Goal: Information Seeking & Learning: Check status

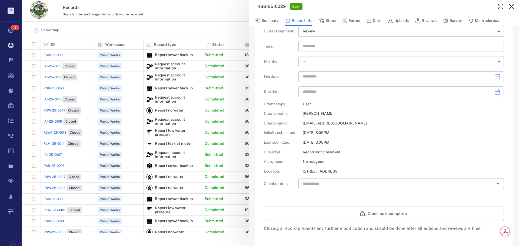
scroll to position [108, 0]
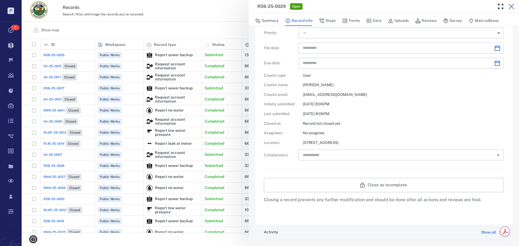
click at [511, 8] on icon "button" at bounding box center [511, 6] width 6 height 6
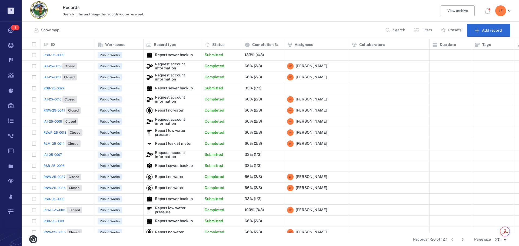
click at [61, 54] on span "RSB-25-0029" at bounding box center [53, 55] width 21 height 5
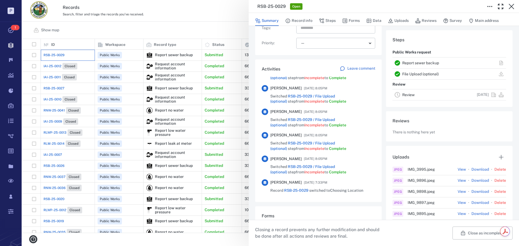
scroll to position [150, 0]
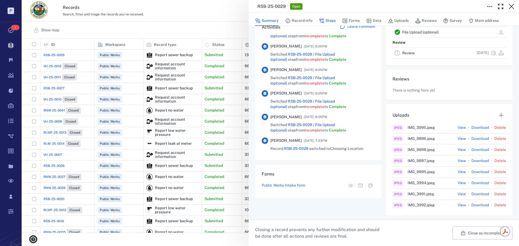
click at [334, 19] on button "Steps" at bounding box center [327, 21] width 17 height 10
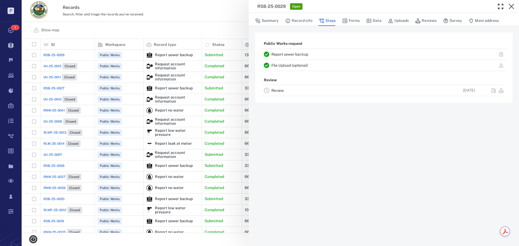
click at [294, 54] on link "Report sewer backup" at bounding box center [289, 54] width 37 height 4
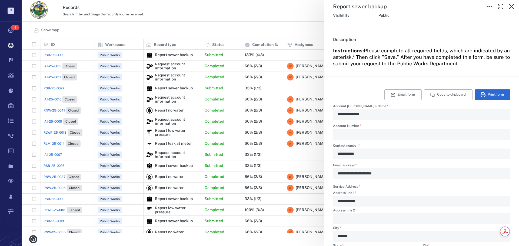
scroll to position [81, 0]
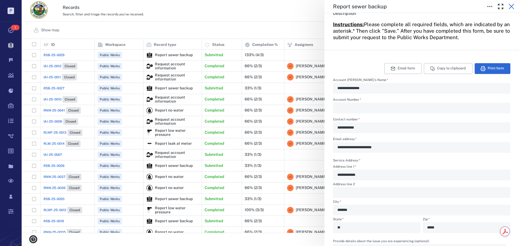
click at [510, 6] on icon "button" at bounding box center [511, 6] width 6 height 6
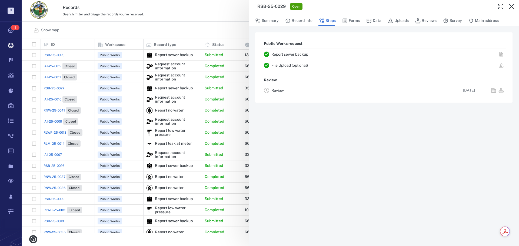
click at [57, 88] on div "RSB-25-0029 Open Summary Record info Steps Forms Data Uploads Reviews Survey Ma…" at bounding box center [270, 123] width 497 height 246
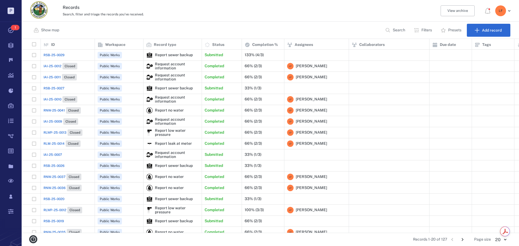
click at [58, 88] on span "RSB-25-0027" at bounding box center [53, 88] width 21 height 5
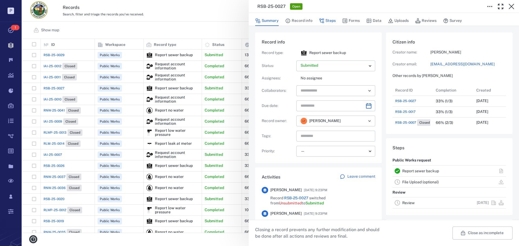
click at [331, 20] on button "Steps" at bounding box center [327, 21] width 17 height 10
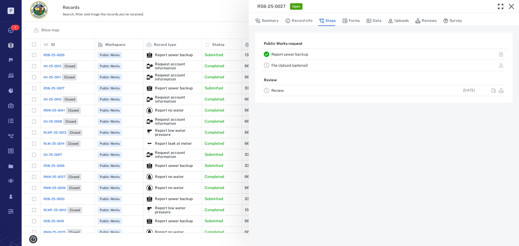
click at [282, 54] on link "Report sewer backup" at bounding box center [289, 54] width 37 height 4
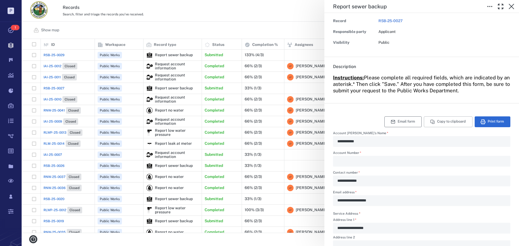
scroll to position [81, 0]
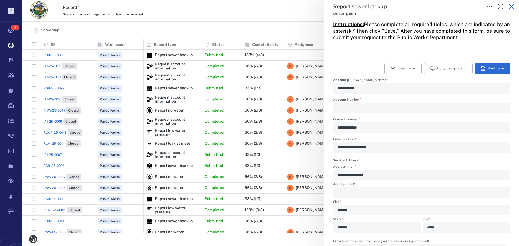
click at [511, 5] on icon "button" at bounding box center [511, 6] width 6 height 6
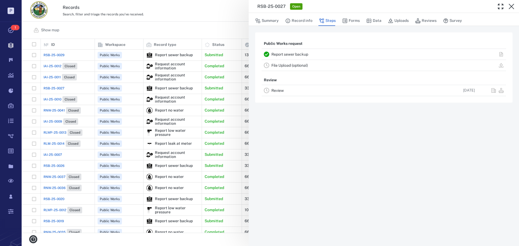
click at [56, 155] on div "RSB-25-0027 Open Summary Record info Steps Forms Data Uploads Reviews Survey Pu…" at bounding box center [270, 123] width 497 height 246
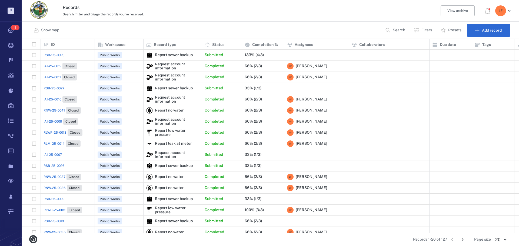
click at [56, 154] on span "IAI-25-0007" at bounding box center [52, 154] width 18 height 5
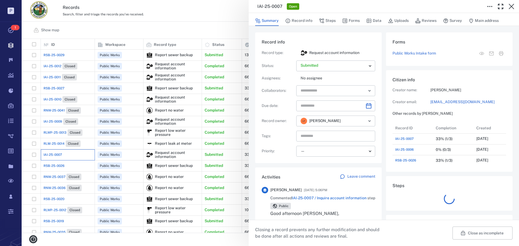
scroll to position [4, 4]
click at [330, 19] on button "Steps" at bounding box center [327, 21] width 17 height 10
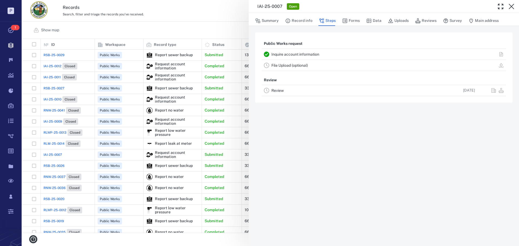
click at [310, 53] on link "Inquire account information" at bounding box center [295, 54] width 48 height 4
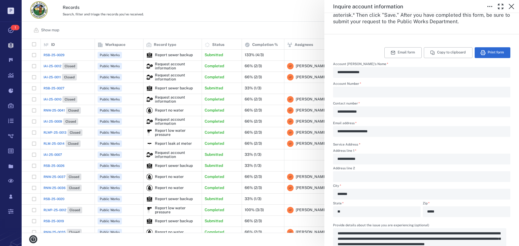
scroll to position [108, 0]
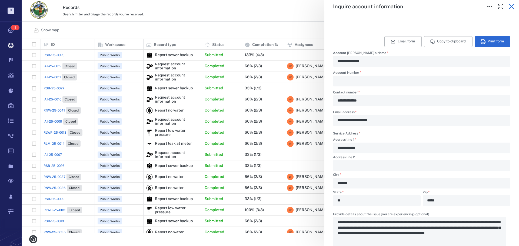
click at [510, 6] on icon "button" at bounding box center [511, 6] width 6 height 6
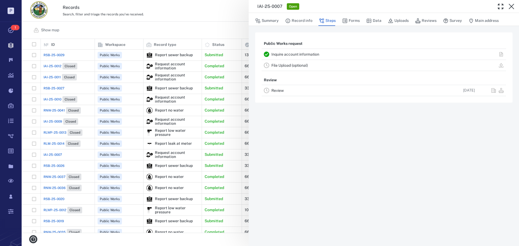
click at [53, 167] on div "IAI-25-0007 Open Summary Record info Steps Forms Data Uploads Reviews Survey Ma…" at bounding box center [270, 123] width 497 height 246
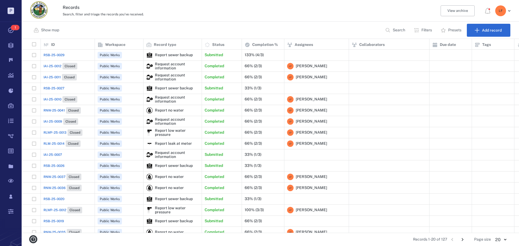
click at [52, 165] on span "RSB-25-0026" at bounding box center [53, 165] width 21 height 5
click at [58, 166] on span "RSB-25-0026" at bounding box center [53, 165] width 21 height 5
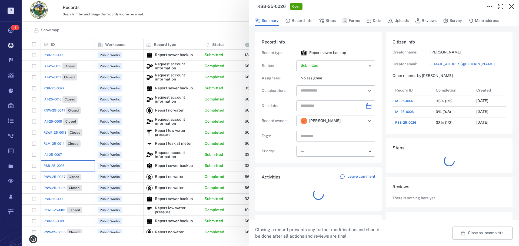
scroll to position [65, 103]
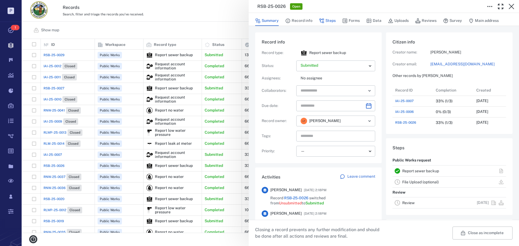
click at [330, 20] on button "Steps" at bounding box center [327, 21] width 17 height 10
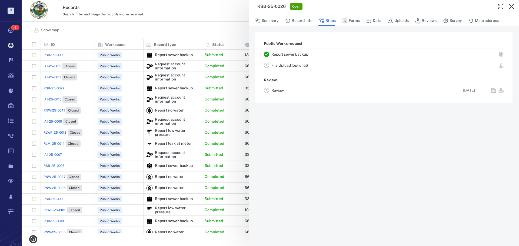
click at [291, 54] on link "Report sewer backup" at bounding box center [289, 54] width 37 height 4
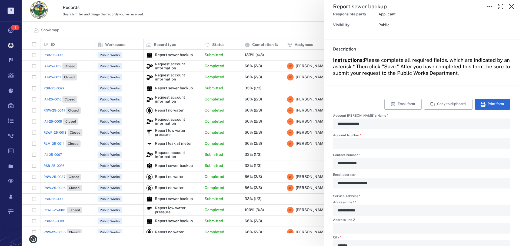
scroll to position [81, 0]
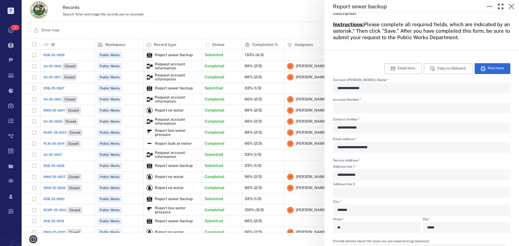
click at [510, 6] on icon "button" at bounding box center [511, 6] width 6 height 6
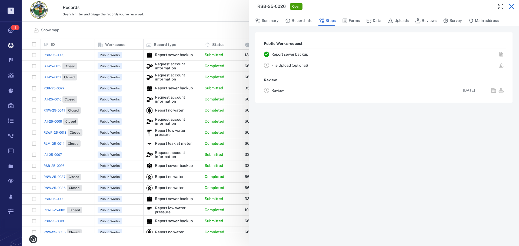
click at [511, 8] on icon "button" at bounding box center [511, 6] width 6 height 6
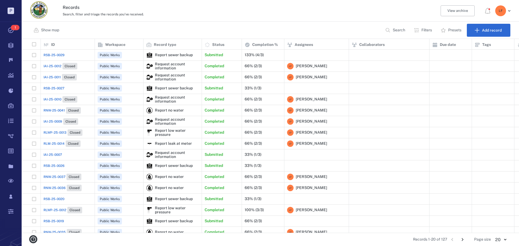
scroll to position [27, 0]
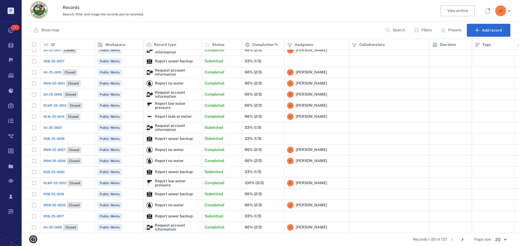
drag, startPoint x: 57, startPoint y: 192, endPoint x: 56, endPoint y: 196, distance: 4.3
click at [56, 196] on span "RSB-25-0019" at bounding box center [53, 194] width 21 height 5
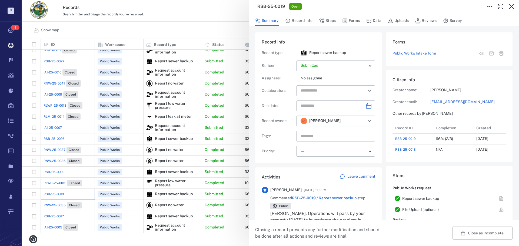
scroll to position [32, 107]
click at [328, 20] on button "Steps" at bounding box center [327, 21] width 17 height 10
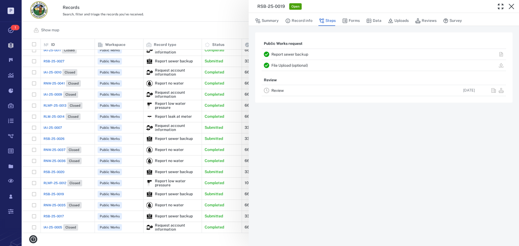
click at [294, 53] on div "Report sewer backup" at bounding box center [350, 54] width 158 height 6
click at [292, 53] on link "Report sewer backup" at bounding box center [289, 54] width 37 height 4
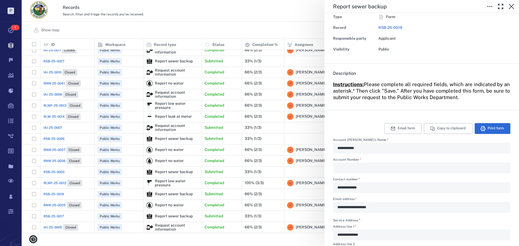
scroll to position [81, 0]
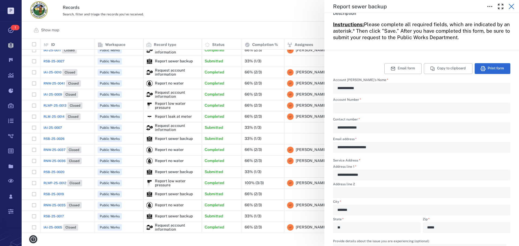
click at [512, 7] on icon "button" at bounding box center [510, 6] width 5 height 5
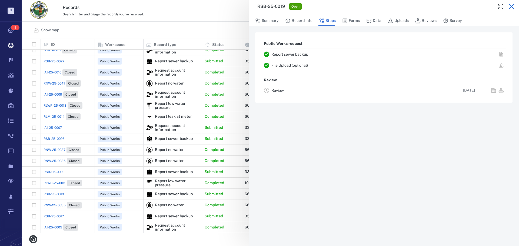
click at [512, 5] on icon "button" at bounding box center [511, 6] width 6 height 6
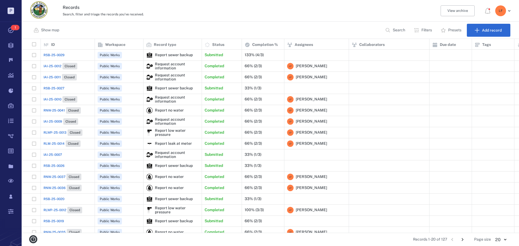
click at [57, 66] on span "IAI-25-0012" at bounding box center [52, 66] width 18 height 5
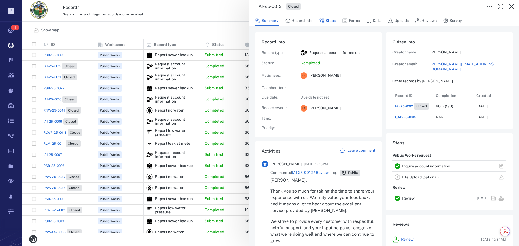
click at [330, 20] on button "Steps" at bounding box center [327, 21] width 17 height 10
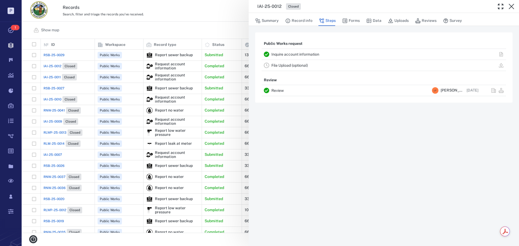
click at [283, 54] on link "Inquire account information" at bounding box center [295, 54] width 48 height 4
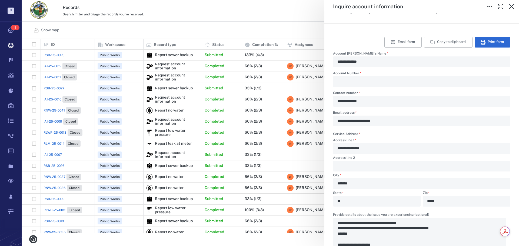
scroll to position [108, 0]
click at [512, 6] on icon "button" at bounding box center [510, 6] width 5 height 5
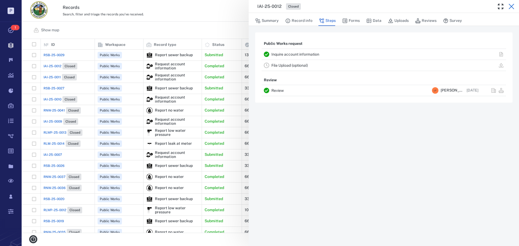
click at [511, 6] on icon "button" at bounding box center [510, 6] width 5 height 5
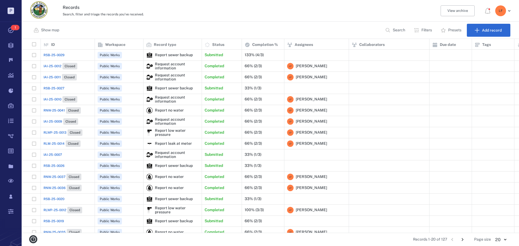
click at [57, 77] on span "IAI-25-0011" at bounding box center [51, 77] width 17 height 5
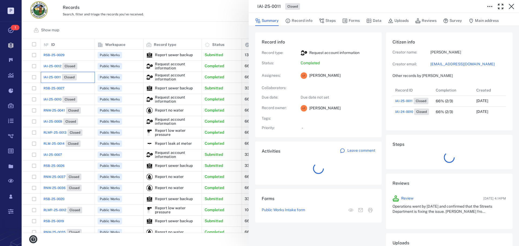
scroll to position [32, 107]
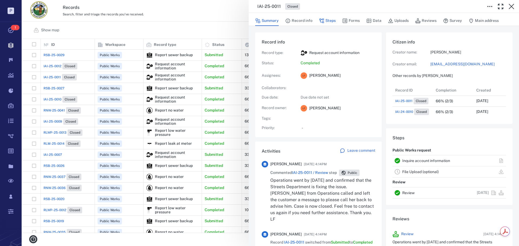
click at [329, 20] on button "Steps" at bounding box center [327, 21] width 17 height 10
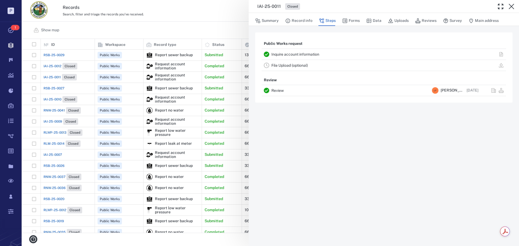
click at [306, 55] on link "Inquire account information" at bounding box center [295, 54] width 48 height 4
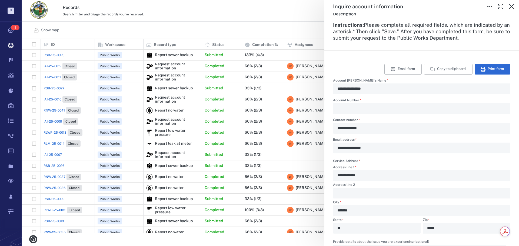
scroll to position [81, 0]
click at [511, 6] on icon "button" at bounding box center [510, 6] width 5 height 5
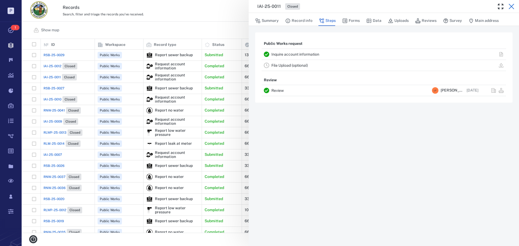
click at [512, 7] on icon "button" at bounding box center [511, 6] width 6 height 6
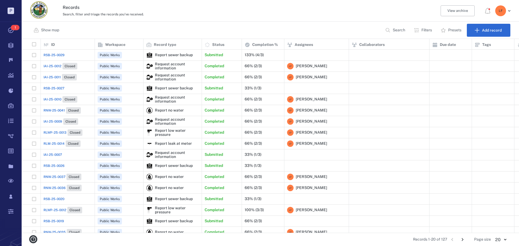
click at [58, 99] on span "IAI-25-0010" at bounding box center [52, 99] width 18 height 5
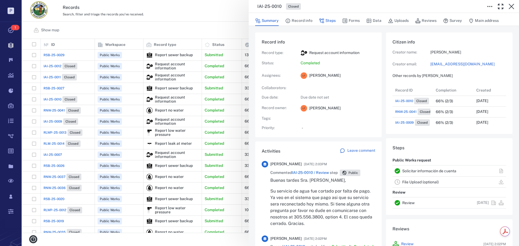
click at [331, 20] on button "Steps" at bounding box center [327, 21] width 17 height 10
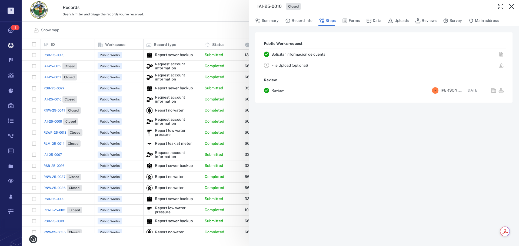
click at [292, 54] on link "Solicitar información de cuenta" at bounding box center [298, 54] width 54 height 4
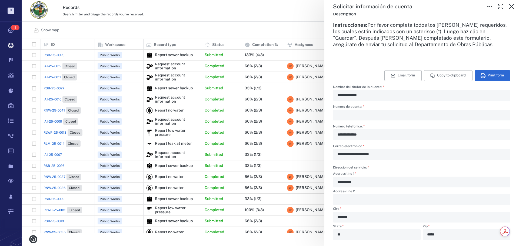
scroll to position [81, 0]
click at [512, 5] on icon "button" at bounding box center [511, 6] width 6 height 6
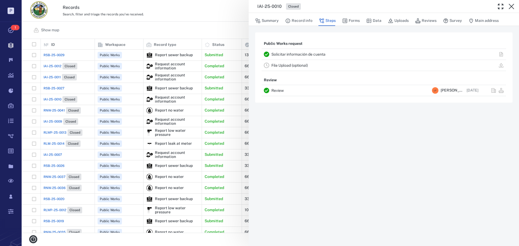
drag, startPoint x: 509, startPoint y: 6, endPoint x: 502, endPoint y: 11, distance: 8.3
click at [509, 6] on icon "button" at bounding box center [511, 6] width 6 height 6
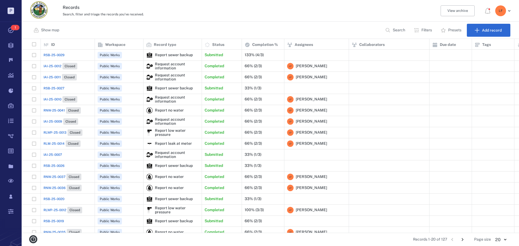
click at [57, 112] on span "RNW-25-0041" at bounding box center [53, 110] width 21 height 5
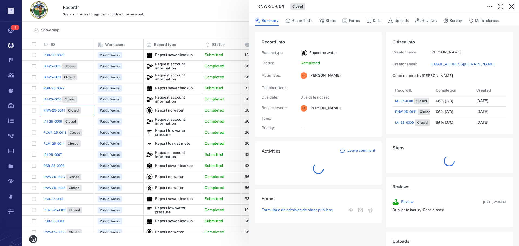
scroll to position [86, 103]
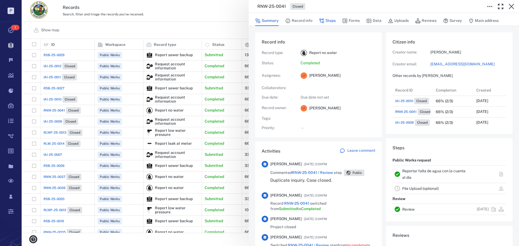
click at [330, 20] on button "Steps" at bounding box center [327, 21] width 17 height 10
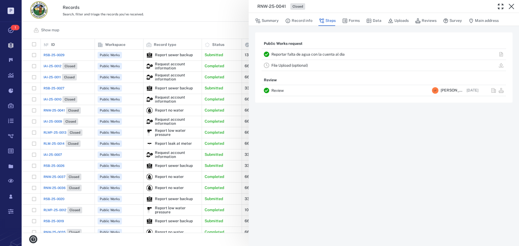
click at [307, 55] on link "Reportar falta de agua con la cuenta al dia" at bounding box center [307, 54] width 73 height 4
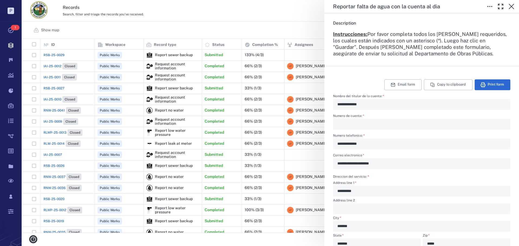
scroll to position [81, 0]
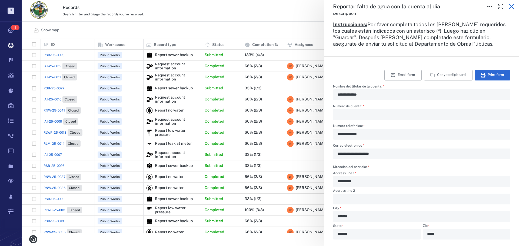
click at [512, 7] on icon "button" at bounding box center [511, 6] width 6 height 6
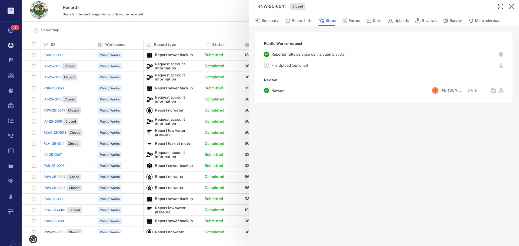
click at [510, 7] on icon "button" at bounding box center [511, 6] width 6 height 6
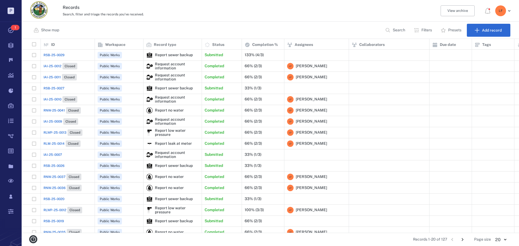
click at [54, 121] on span "IAI-25-0009" at bounding box center [52, 121] width 19 height 5
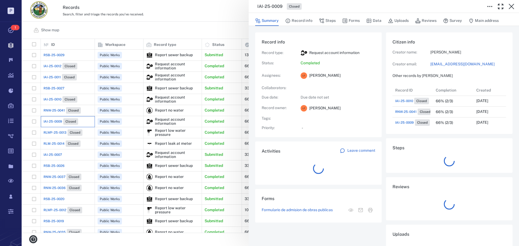
scroll to position [4, 4]
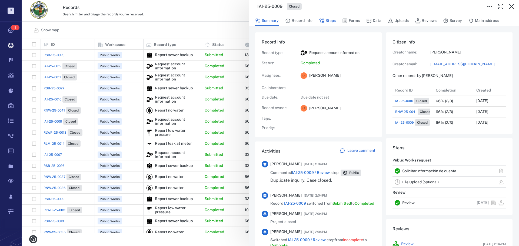
click at [331, 21] on button "Steps" at bounding box center [327, 21] width 17 height 10
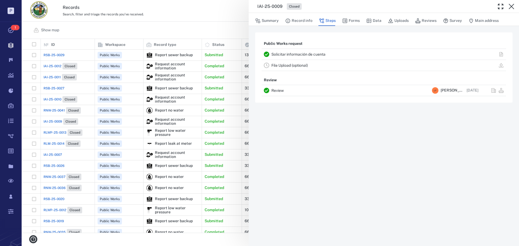
click at [307, 52] on link "Solicitar información de cuenta" at bounding box center [298, 54] width 54 height 4
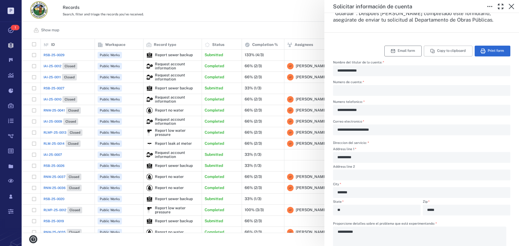
scroll to position [108, 0]
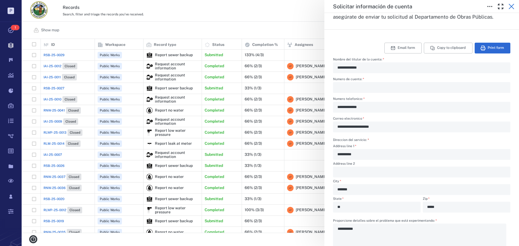
click at [512, 6] on icon "button" at bounding box center [510, 6] width 5 height 5
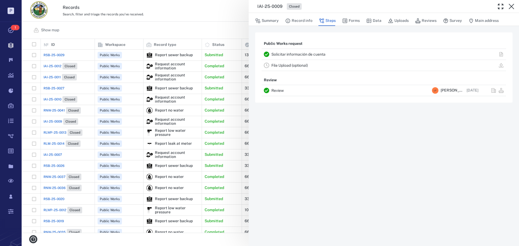
click at [55, 120] on div "IAI-25-0009 Closed Summary Record info Steps Forms Data Uploads Reviews Survey …" at bounding box center [270, 123] width 497 height 246
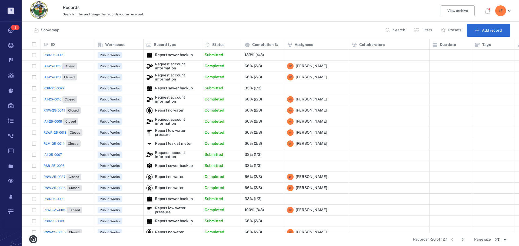
click at [56, 122] on span "IAI-25-0009" at bounding box center [52, 121] width 19 height 5
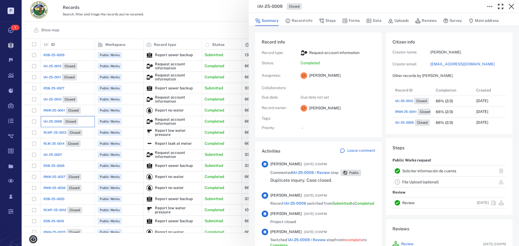
scroll to position [86, 103]
click at [329, 21] on button "Steps" at bounding box center [327, 21] width 17 height 10
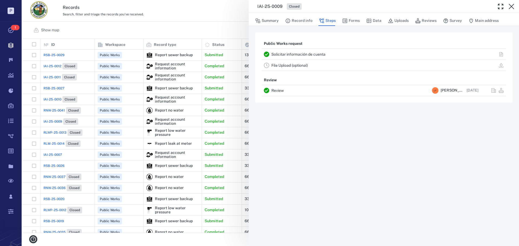
click at [311, 54] on link "Solicitar información de cuenta" at bounding box center [298, 54] width 54 height 4
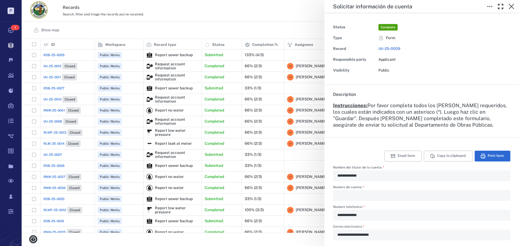
type textarea "*"
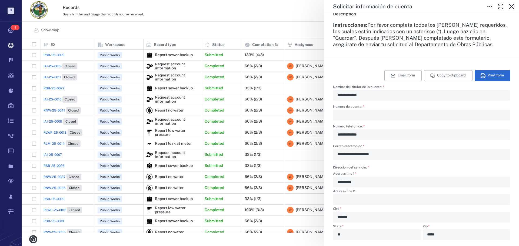
scroll to position [81, 0]
click at [511, 7] on icon "button" at bounding box center [510, 6] width 5 height 5
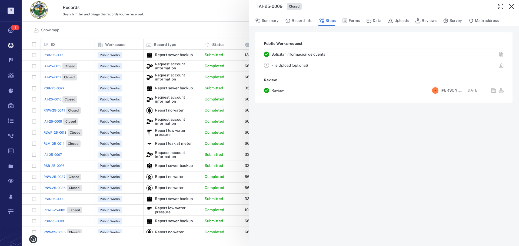
click at [509, 8] on icon "button" at bounding box center [511, 6] width 6 height 6
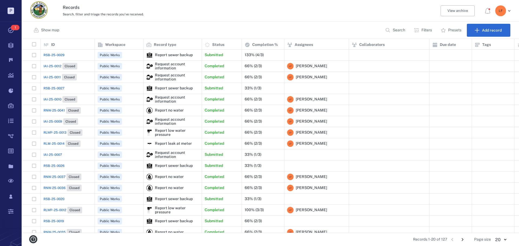
click at [56, 142] on span "RLM-25-0014" at bounding box center [53, 143] width 21 height 5
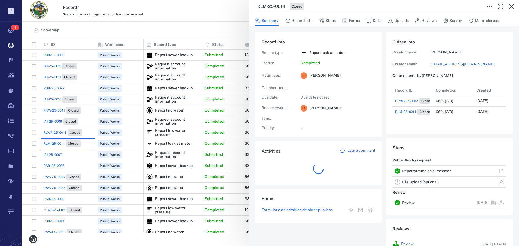
scroll to position [32, 107]
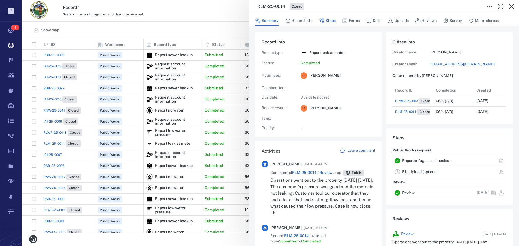
click at [329, 21] on button "Steps" at bounding box center [327, 21] width 17 height 10
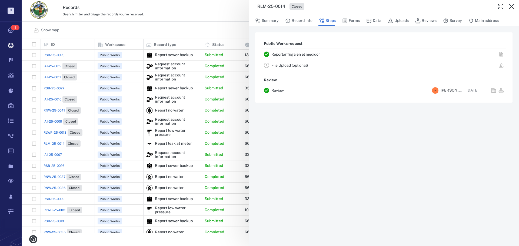
click at [288, 54] on link "Reportar fuga en el medidor" at bounding box center [295, 54] width 48 height 4
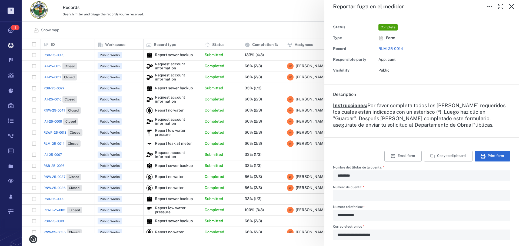
scroll to position [54, 0]
